Goal: Information Seeking & Learning: Compare options

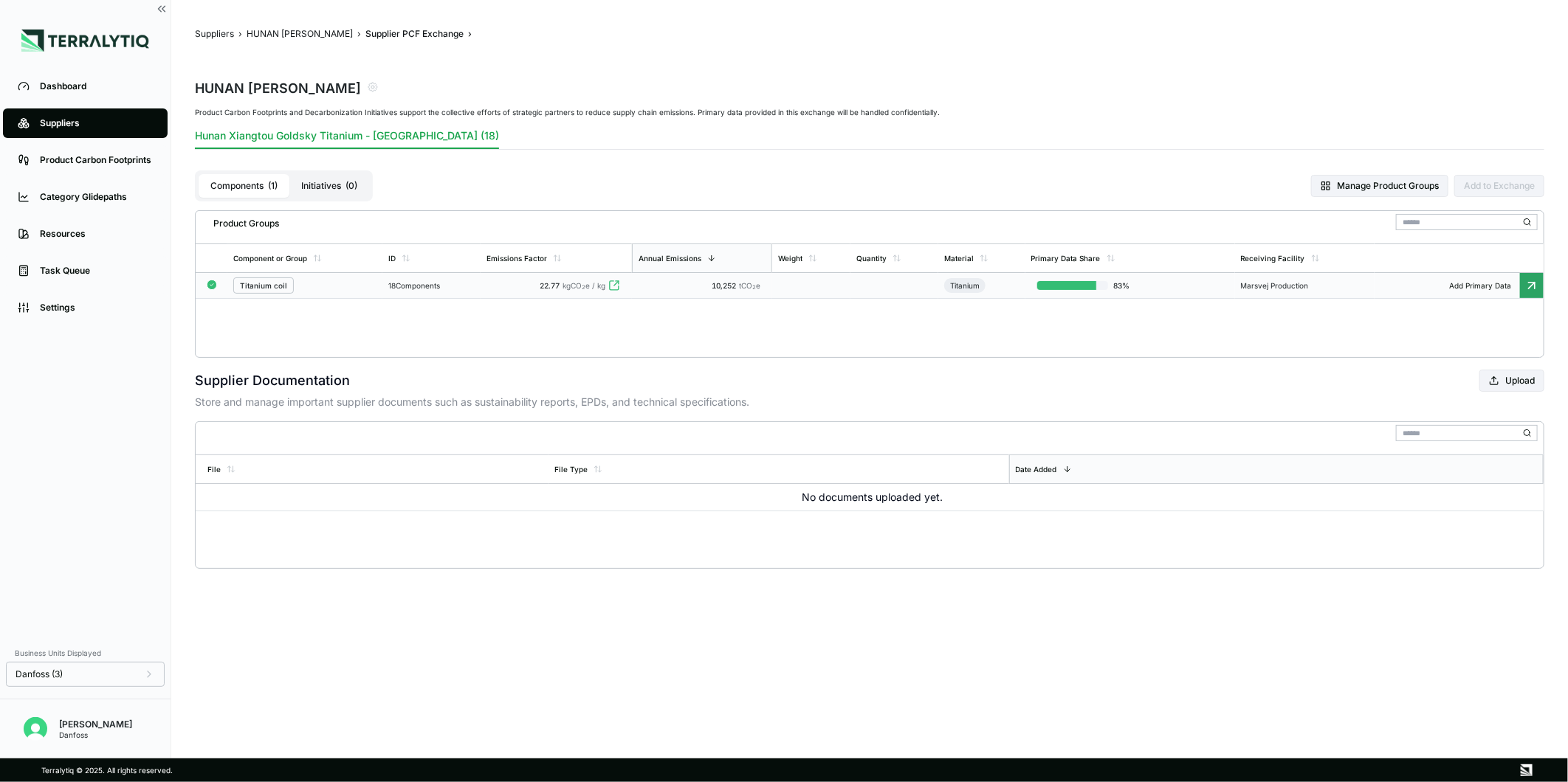
click at [372, 284] on div "Titanium coil" at bounding box center [305, 286] width 143 height 16
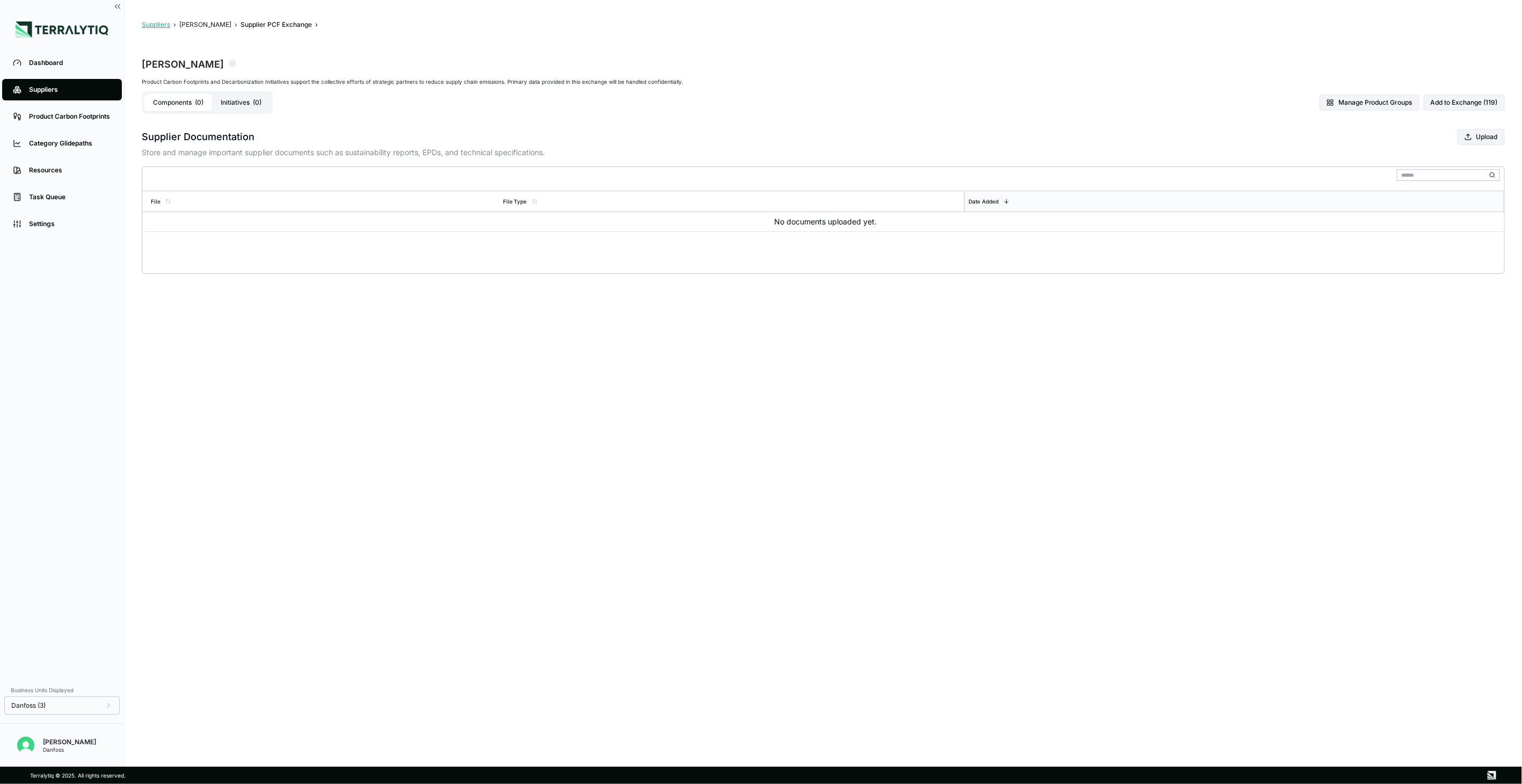
click at [149, 26] on button "Suppliers" at bounding box center [156, 25] width 28 height 9
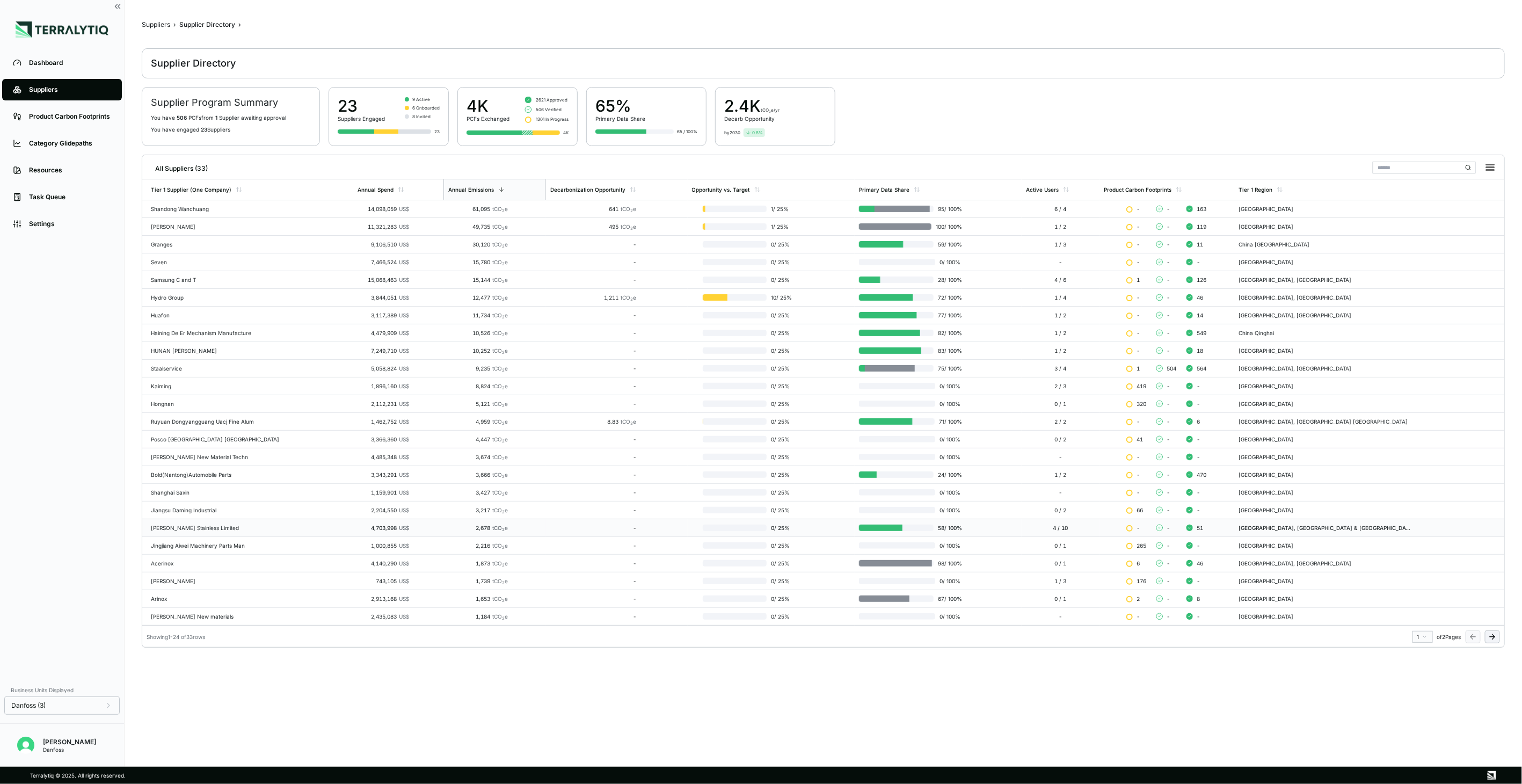
click at [190, 532] on td "[PERSON_NAME] Stainless Limited" at bounding box center [248, 528] width 211 height 18
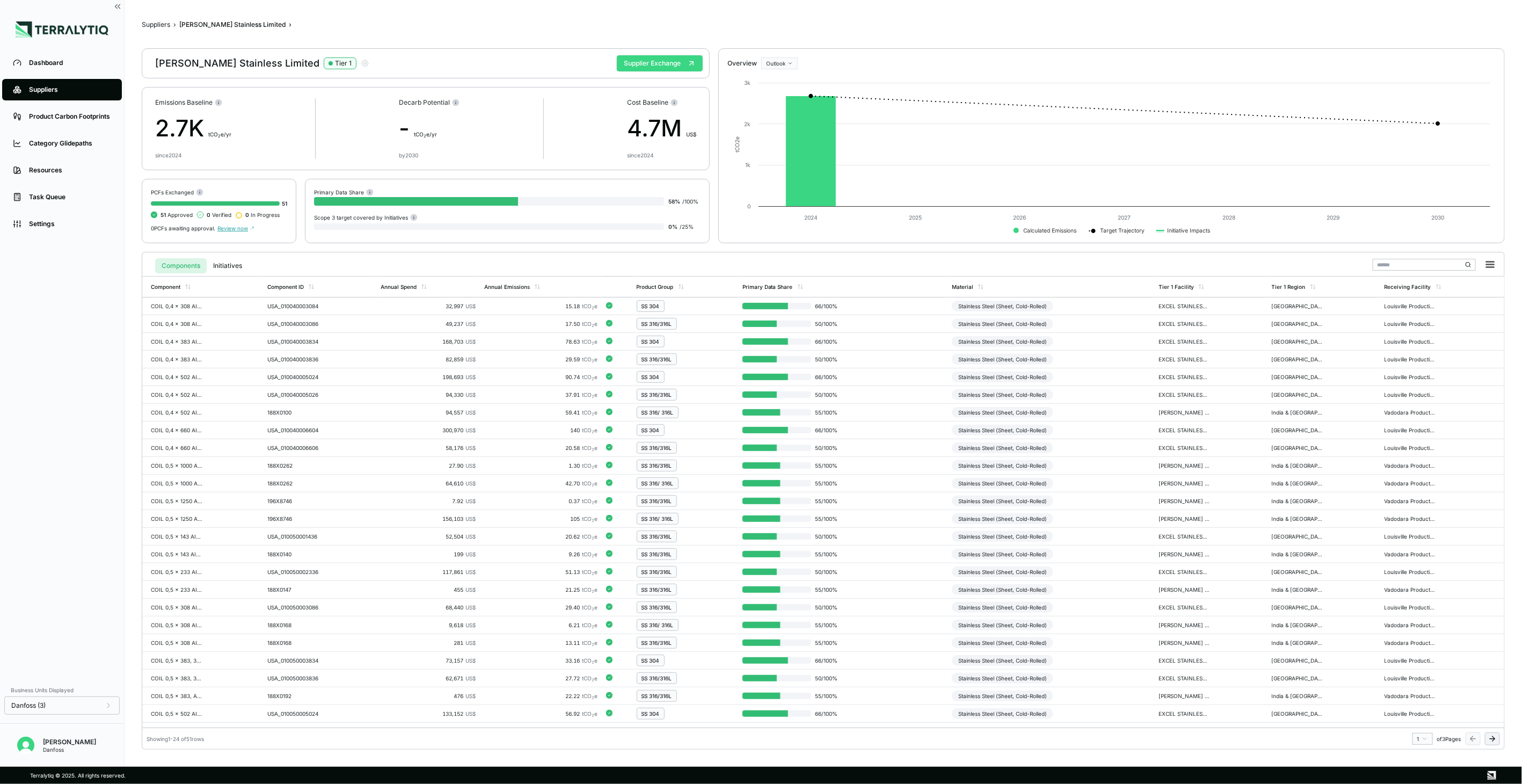
click at [684, 63] on button "Supplier Exchange" at bounding box center [659, 63] width 86 height 16
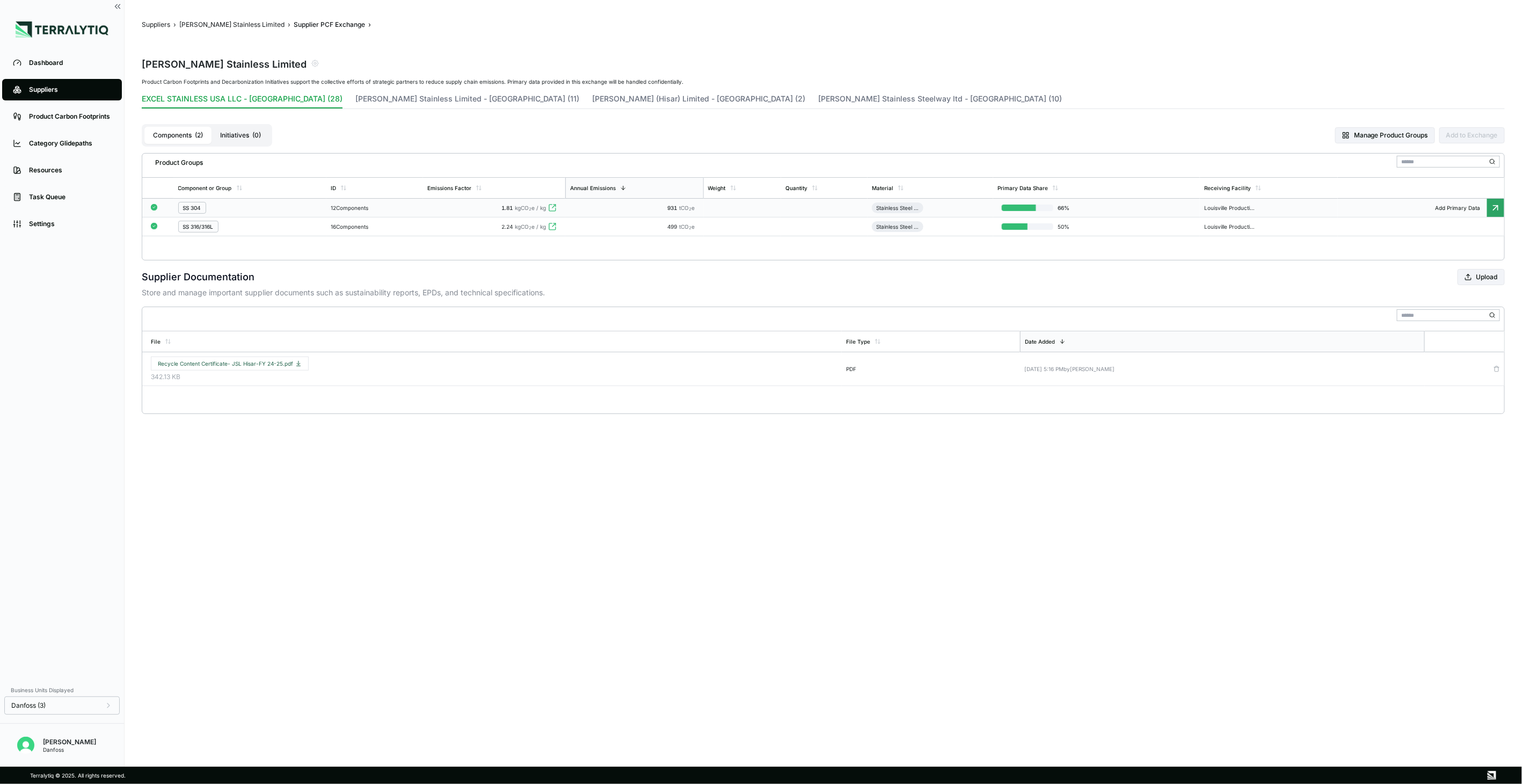
click at [437, 216] on td "1.81 kgCO 2 e / kg" at bounding box center [495, 208] width 143 height 19
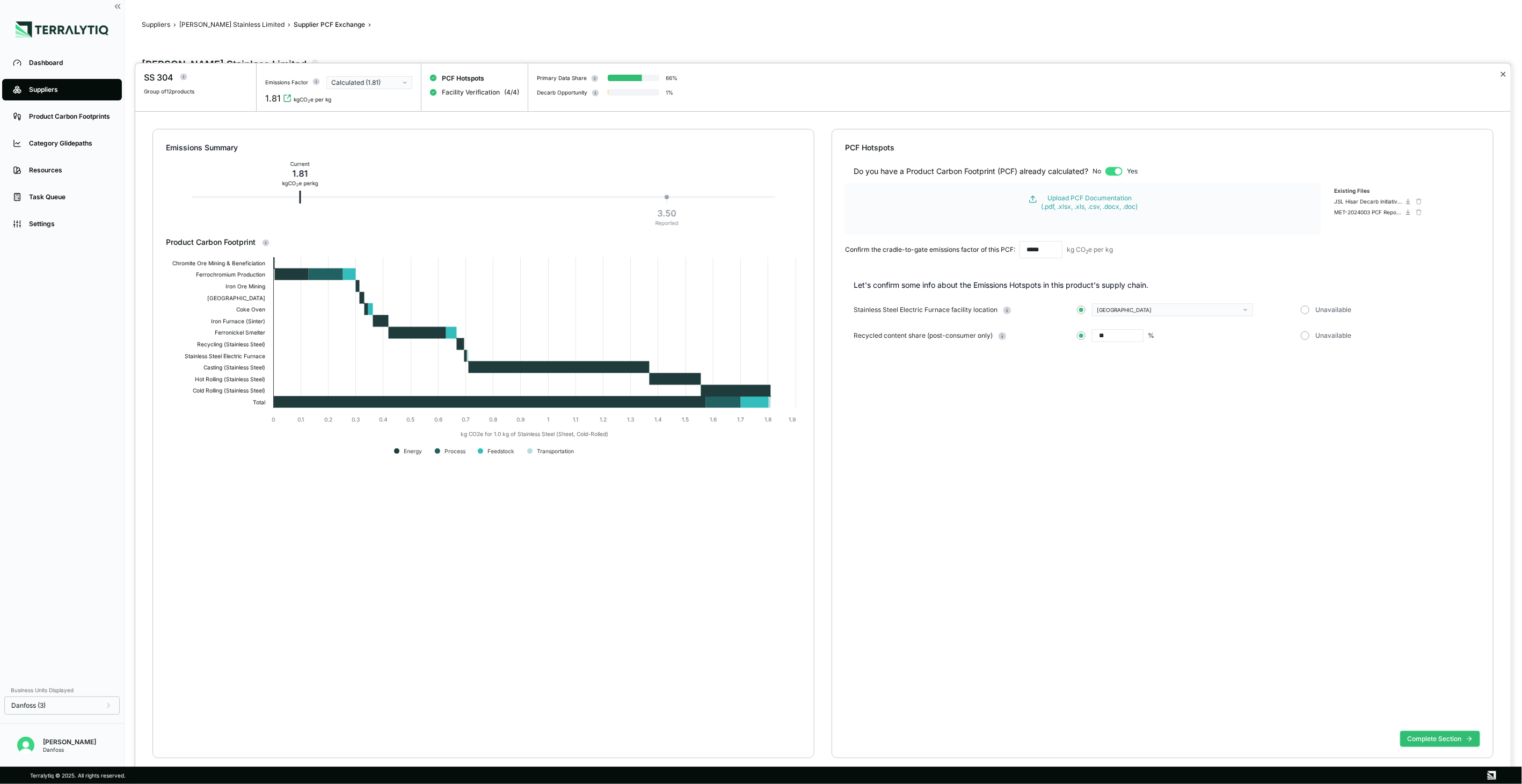
click at [1502, 75] on button "✕" at bounding box center [1503, 74] width 7 height 13
click at [1502, 783] on div "SS 304 Group of 12 products Emissions Factor Calculated (1.81) 1.81 kgCO 2 e pe…" at bounding box center [761, 784] width 1522 height 0
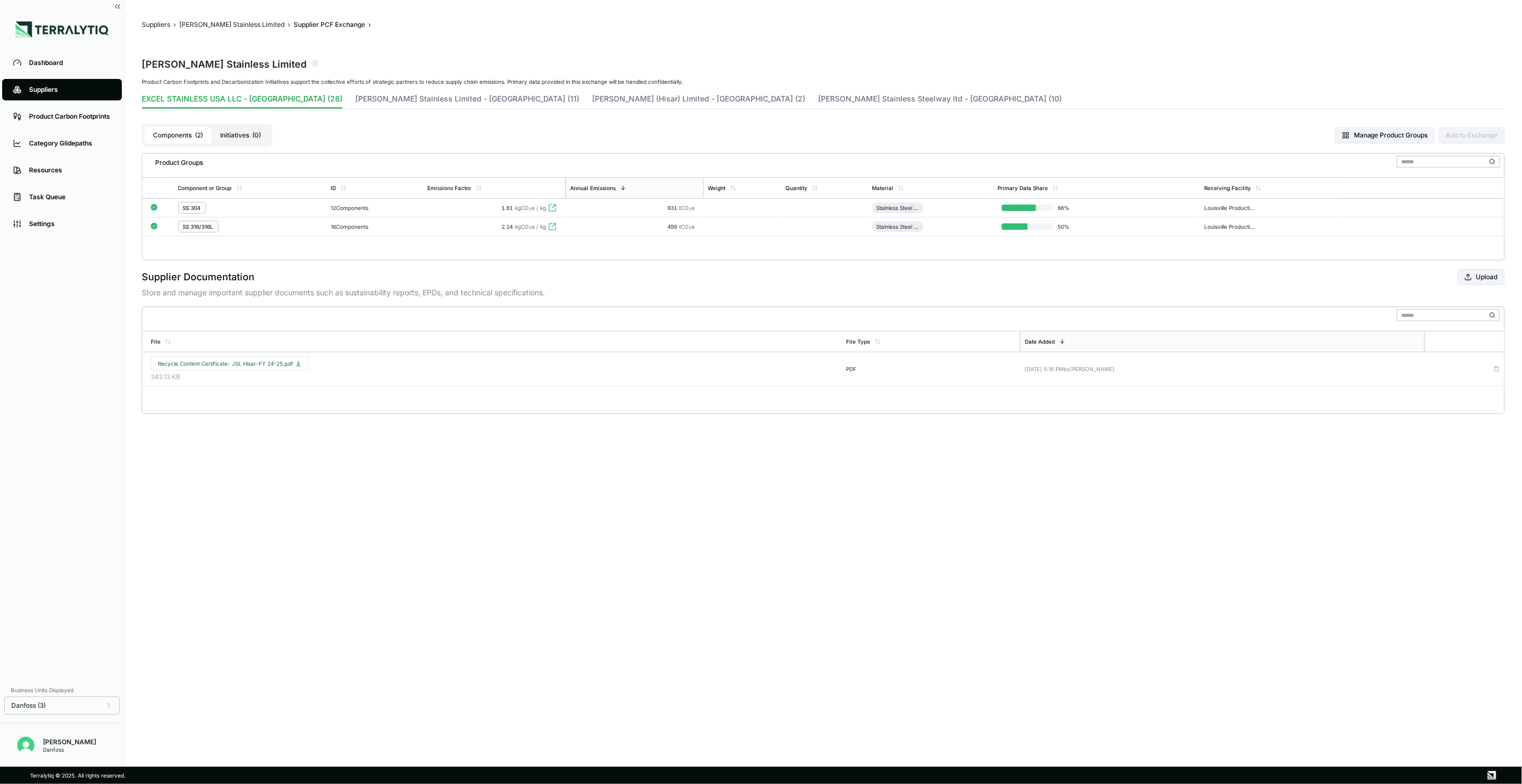
click at [361, 226] on div "16 Components" at bounding box center [375, 226] width 88 height 6
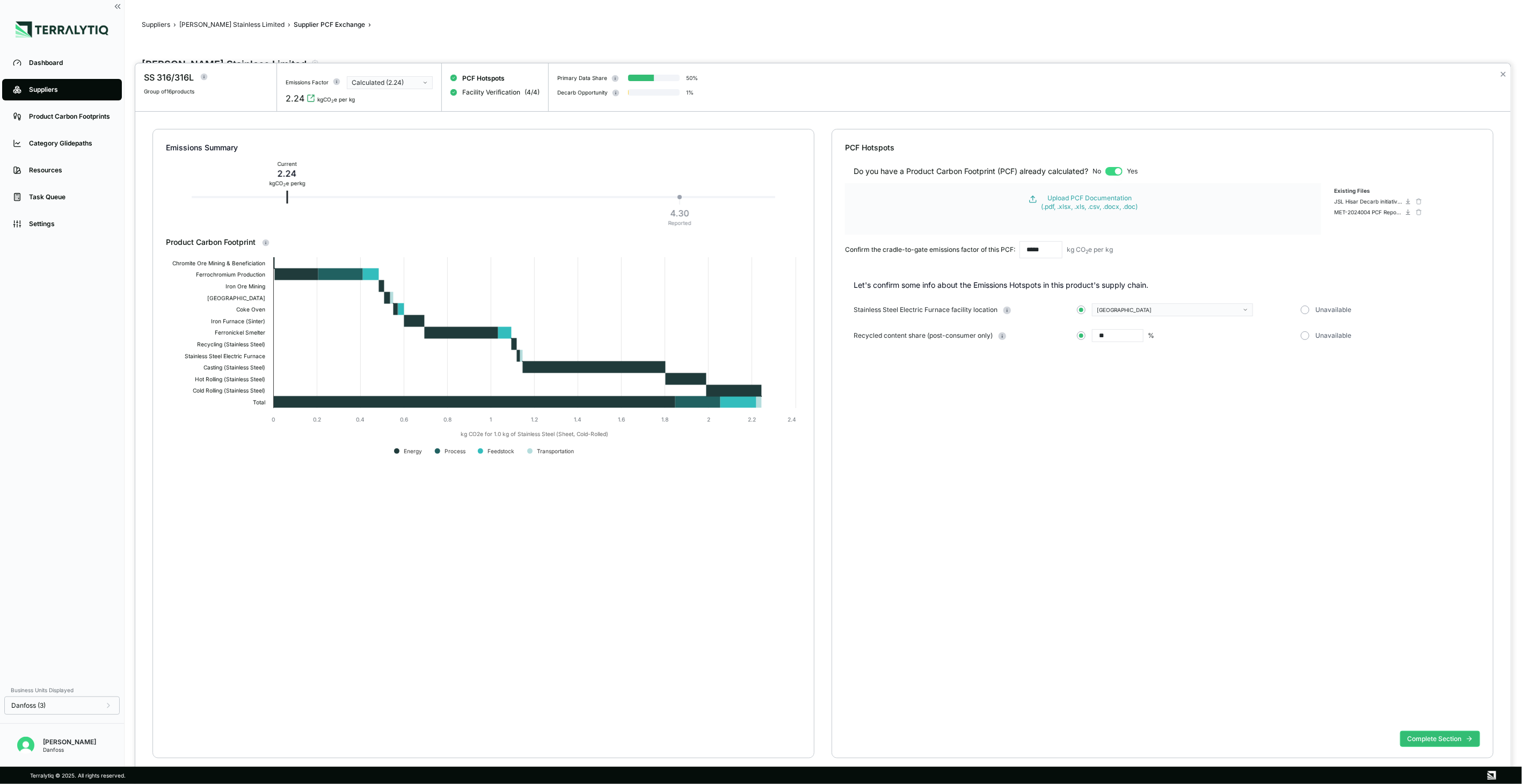
click at [1498, 77] on div "✕" at bounding box center [1503, 87] width 15 height 48
click at [1498, 76] on div "✕" at bounding box center [1503, 87] width 15 height 48
click at [1507, 97] on div "✕" at bounding box center [1503, 87] width 15 height 48
click at [1500, 77] on button "✕" at bounding box center [1503, 74] width 7 height 13
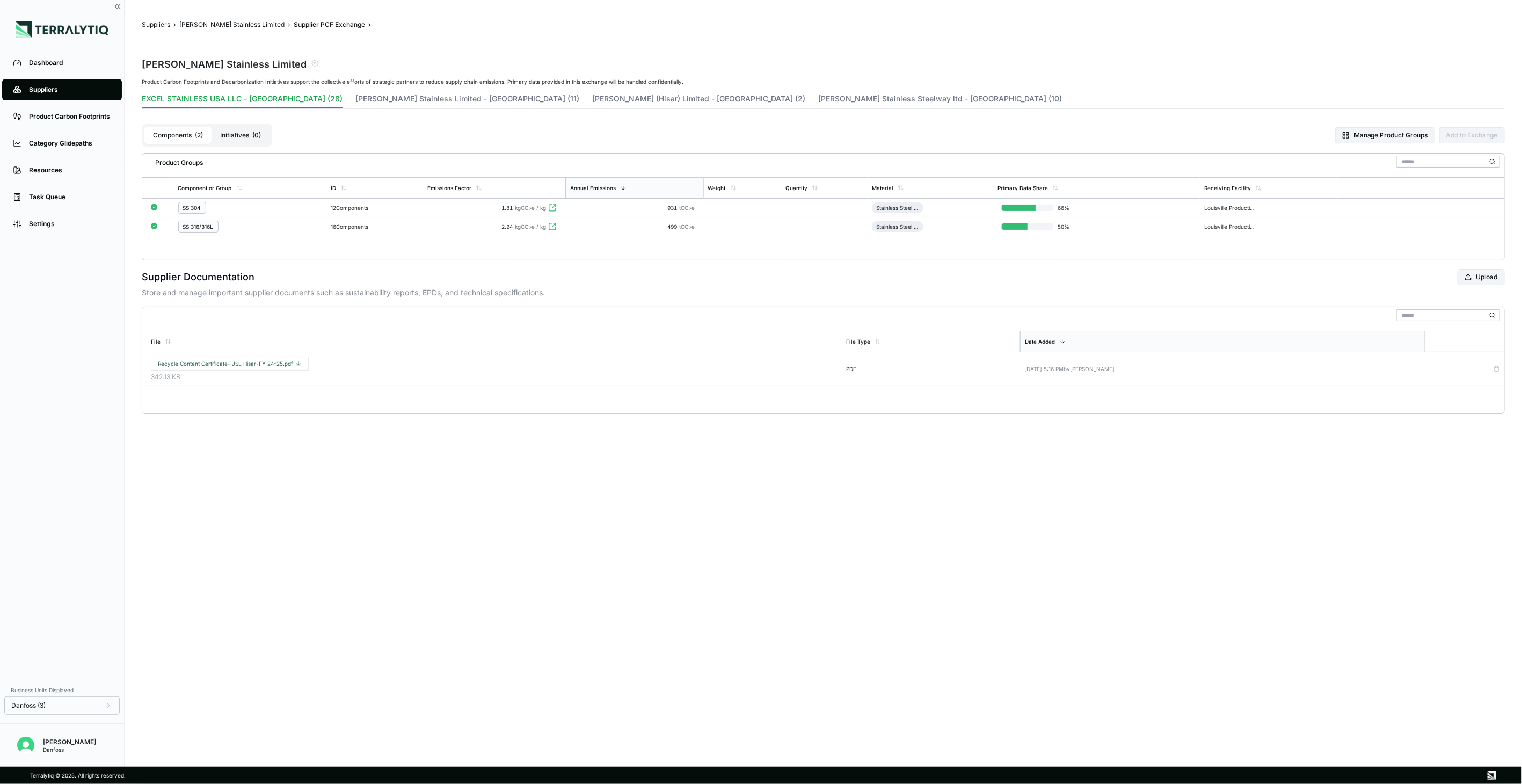
click at [1500, 783] on div at bounding box center [761, 784] width 1522 height 0
click at [360, 103] on button "[PERSON_NAME] Stainless Limited - [GEOGRAPHIC_DATA] (11)" at bounding box center [467, 100] width 224 height 15
click at [331, 206] on div "10 Components" at bounding box center [375, 207] width 88 height 6
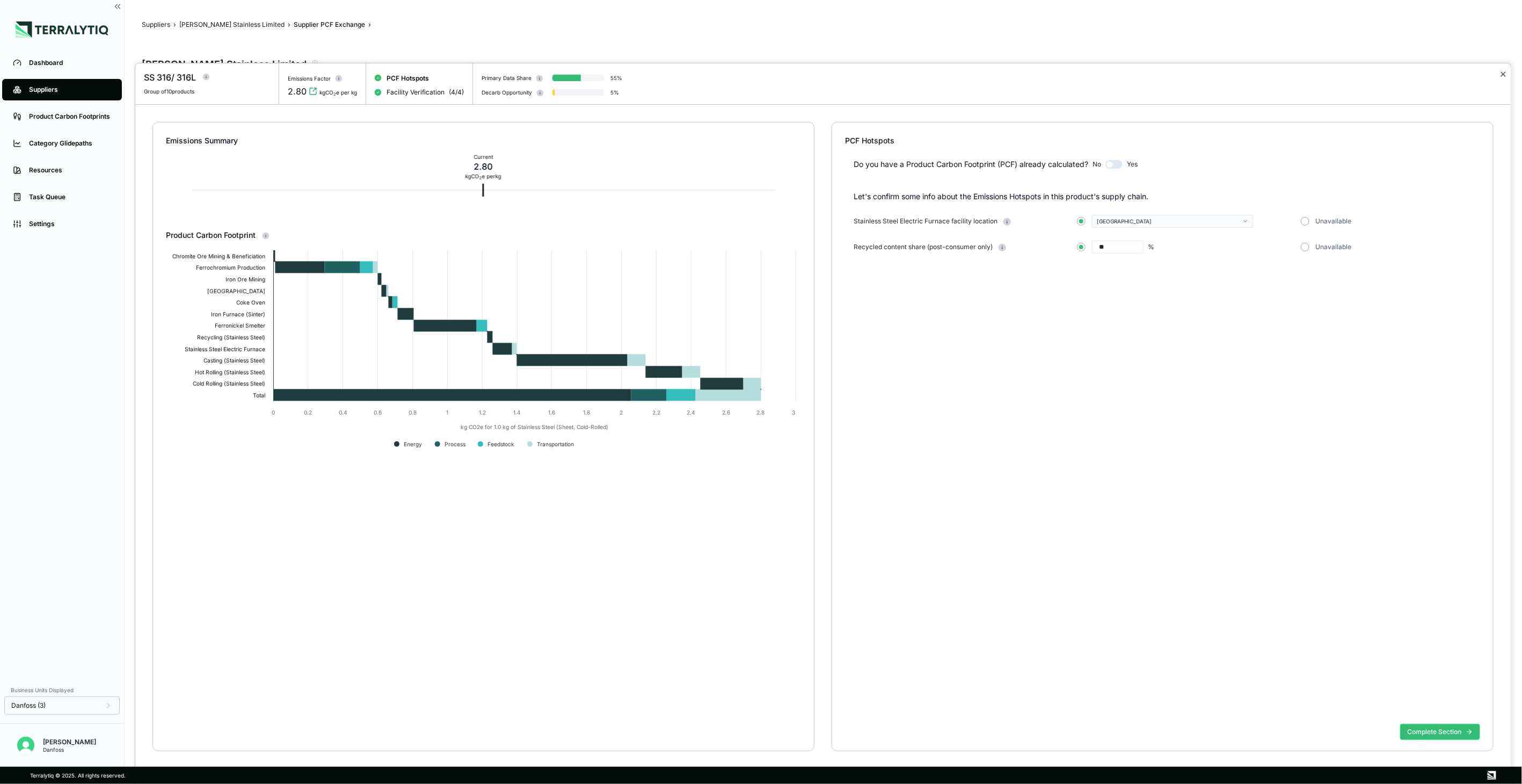
click at [1503, 73] on button "✕" at bounding box center [1503, 74] width 7 height 13
